Goal: Task Accomplishment & Management: Complete application form

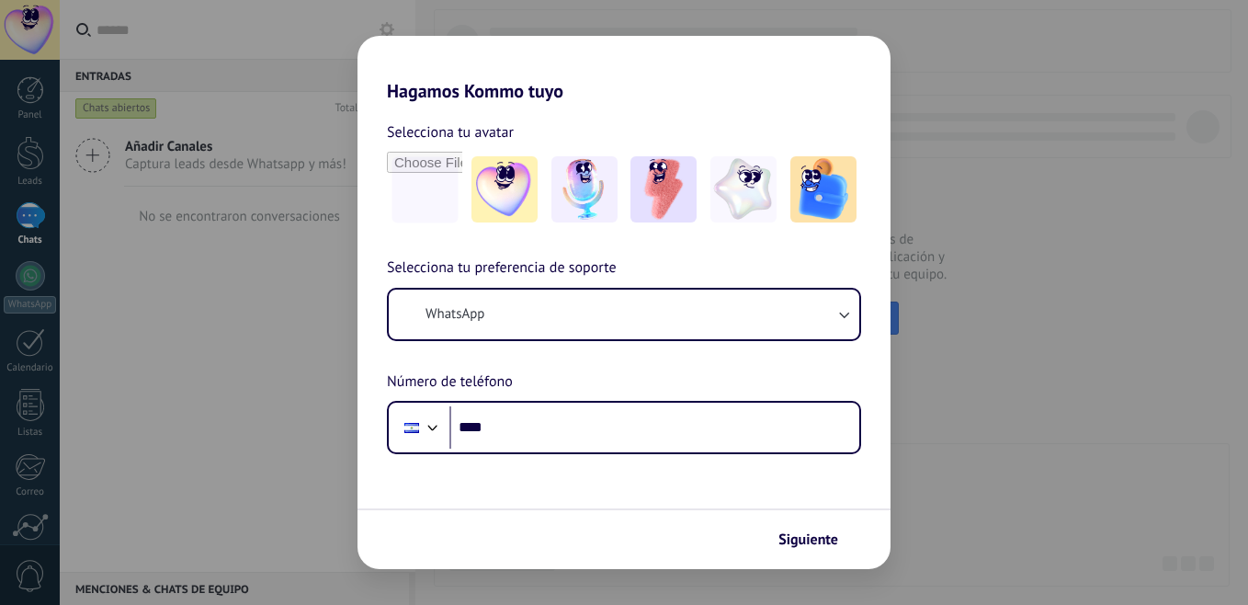
click at [925, 223] on div "Hagamos Kommo tuyo Selecciona tu avatar Selecciona tu preferencia de soporte Wh…" at bounding box center [624, 302] width 1248 height 605
click at [245, 300] on div "Hagamos Kommo tuyo Selecciona tu avatar Selecciona tu preferencia de soporte Wh…" at bounding box center [624, 302] width 1248 height 605
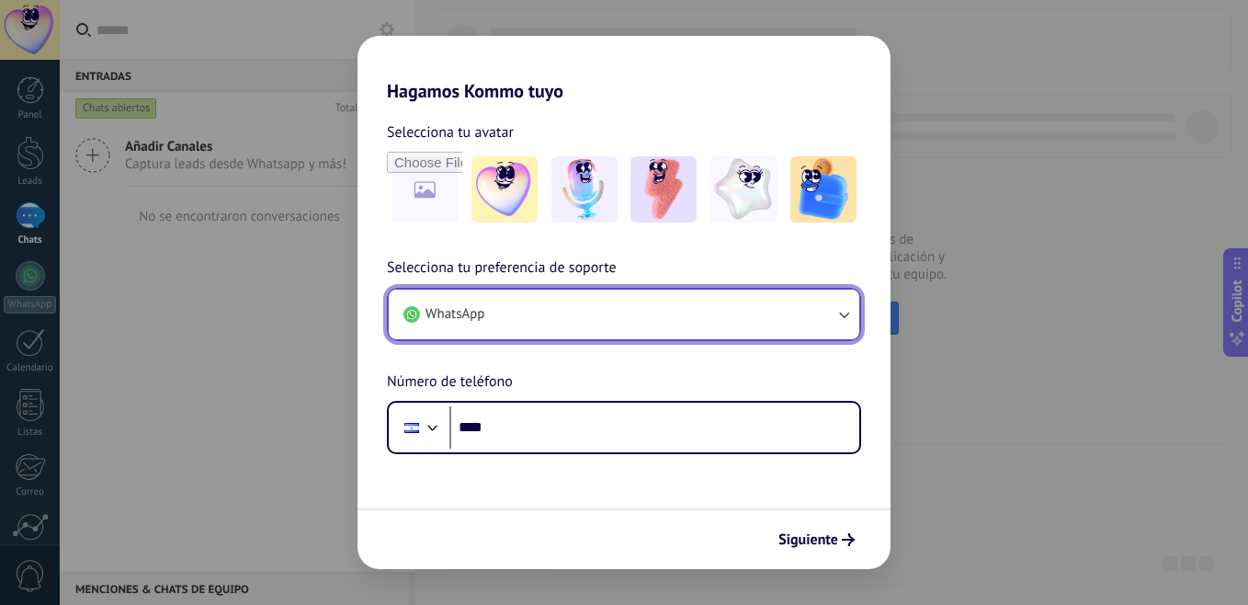
click at [841, 313] on icon "button" at bounding box center [844, 314] width 18 height 18
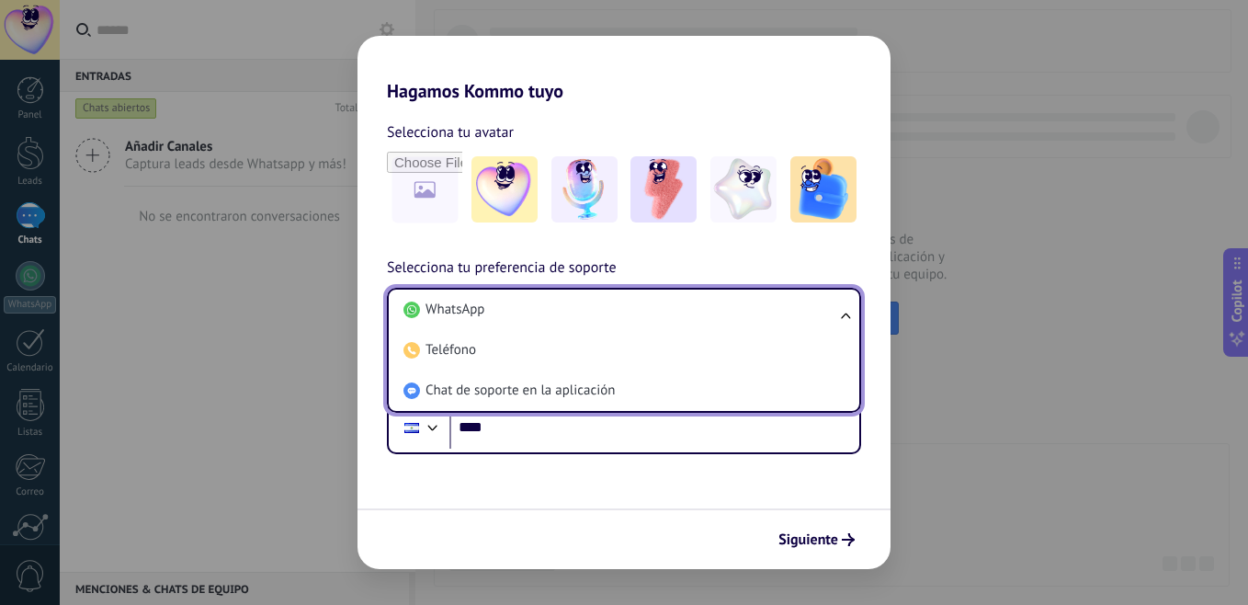
click at [841, 313] on ul "WhatsApp Teléfono Chat de soporte en la aplicación" at bounding box center [624, 350] width 474 height 125
click at [904, 540] on div "Hagamos Kommo tuyo Selecciona tu avatar Selecciona tu preferencia de soporte Wh…" at bounding box center [624, 302] width 1248 height 605
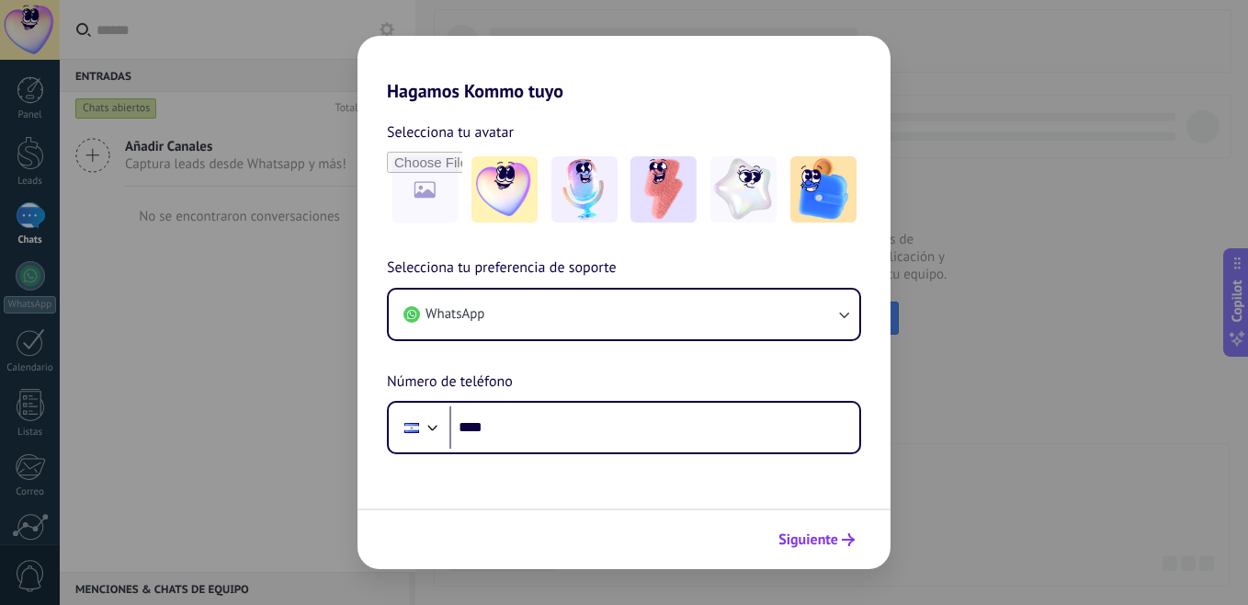
click at [806, 540] on span "Siguiente" at bounding box center [809, 539] width 60 height 13
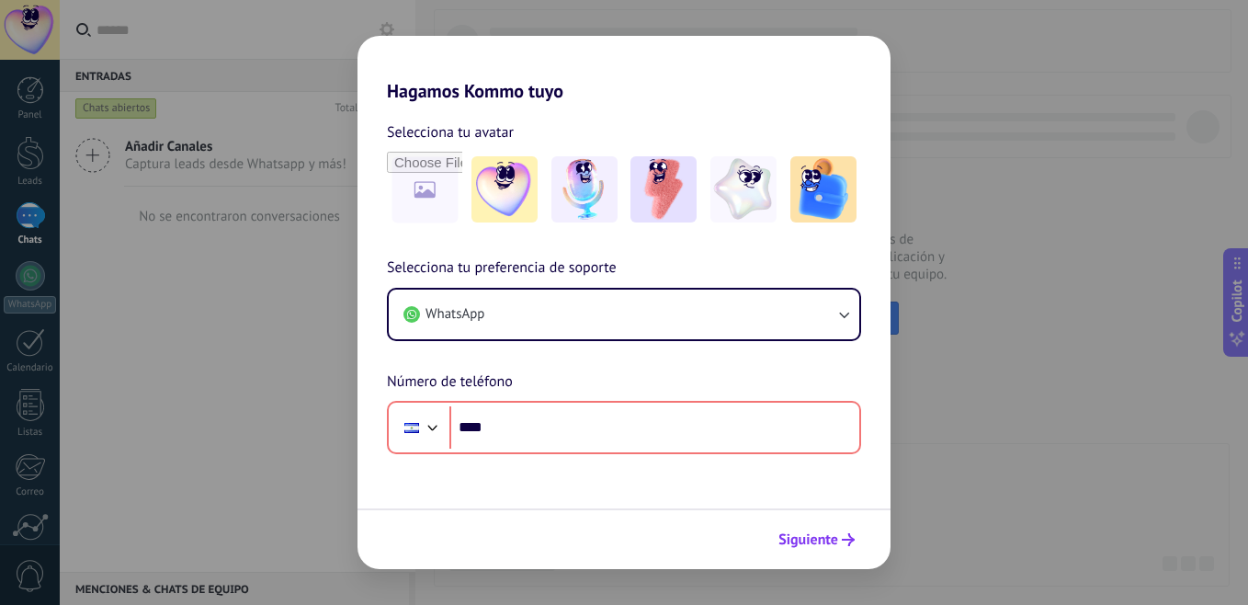
click at [806, 540] on span "Siguiente" at bounding box center [809, 539] width 60 height 13
click at [17, 432] on div "Hagamos Kommo tuyo Selecciona tu avatar Selecciona tu preferencia de soporte Wh…" at bounding box center [624, 302] width 1248 height 605
click at [23, 429] on div "Hagamos Kommo tuyo Selecciona tu avatar Selecciona tu preferencia de soporte Wh…" at bounding box center [624, 302] width 1248 height 605
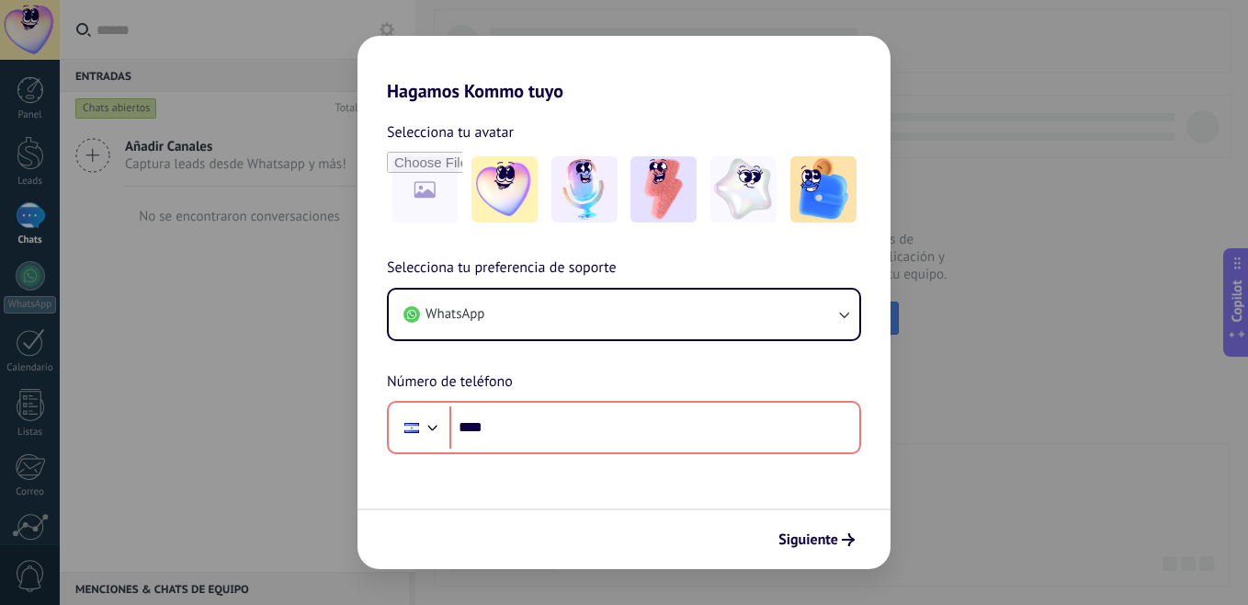
drag, startPoint x: 25, startPoint y: 428, endPoint x: 33, endPoint y: 407, distance: 22.7
click at [28, 423] on div "Hagamos Kommo tuyo Selecciona tu avatar Selecciona tu preferencia de soporte Wh…" at bounding box center [624, 302] width 1248 height 605
drag, startPoint x: 33, startPoint y: 407, endPoint x: 32, endPoint y: 359, distance: 47.8
click at [33, 376] on div "Hagamos Kommo tuyo Selecciona tu avatar Selecciona tu preferencia de soporte Wh…" at bounding box center [624, 302] width 1248 height 605
drag, startPoint x: 31, startPoint y: 343, endPoint x: 34, endPoint y: 319, distance: 24.1
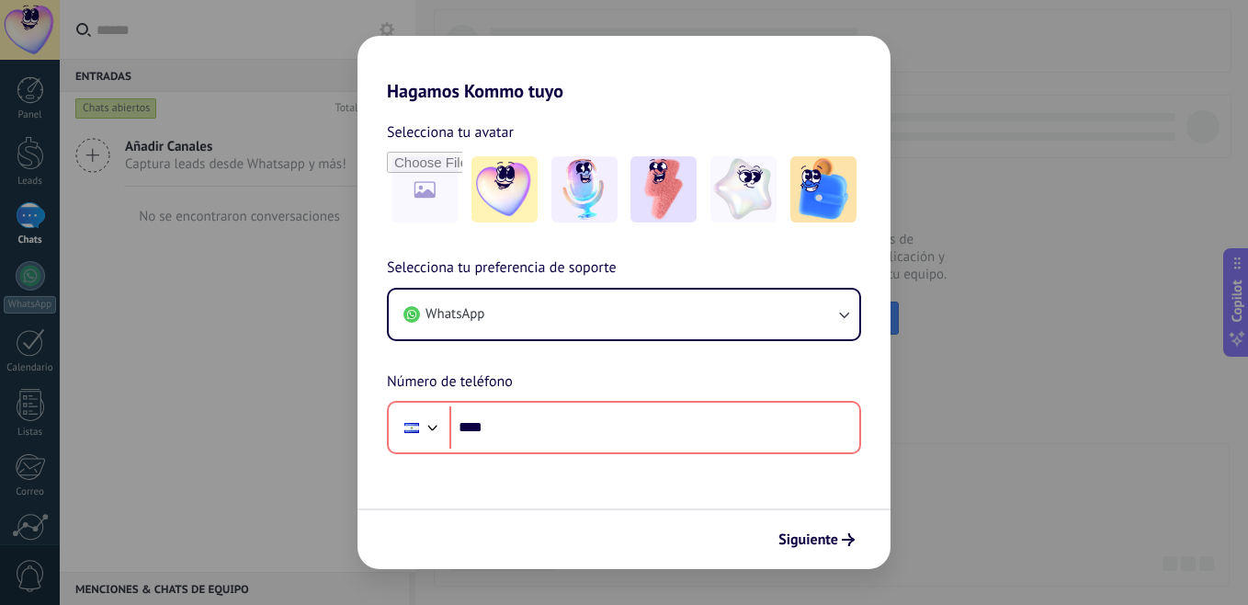
click at [33, 323] on div "Hagamos Kommo tuyo Selecciona tu avatar Selecciona tu preferencia de soporte Wh…" at bounding box center [624, 302] width 1248 height 605
click at [34, 318] on div "Hagamos Kommo tuyo Selecciona tu avatar Selecciona tu preferencia de soporte Wh…" at bounding box center [624, 302] width 1248 height 605
click at [826, 188] on img at bounding box center [824, 189] width 66 height 66
